Goal: Transaction & Acquisition: Purchase product/service

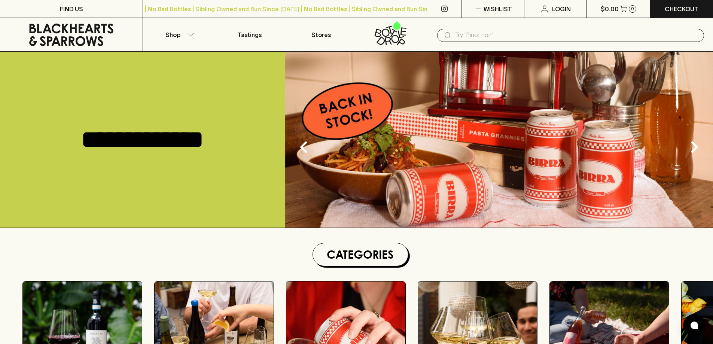
click at [569, 34] on input "text" at bounding box center [576, 35] width 243 height 12
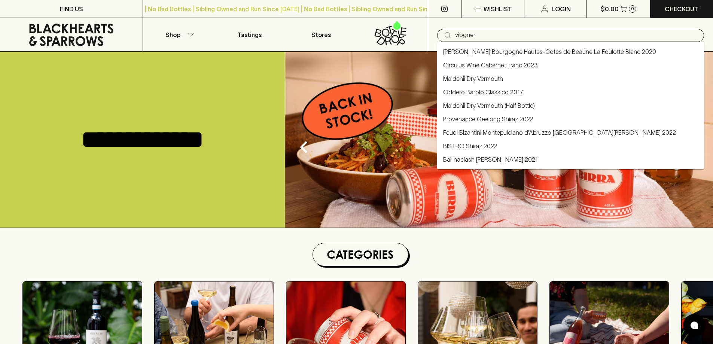
type input "viogner"
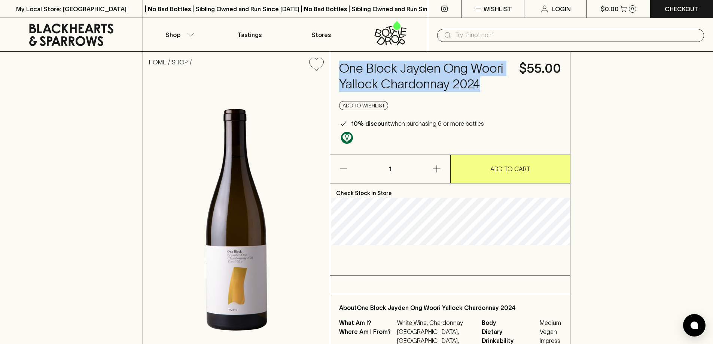
drag, startPoint x: 473, startPoint y: 83, endPoint x: 341, endPoint y: 68, distance: 132.6
click at [341, 68] on div "One Block Jayden Ong Woori Yallock Chardonnay 2024 $55.00 Add to wishlist 10% d…" at bounding box center [450, 103] width 240 height 103
